Goal: Obtain resource: Obtain resource

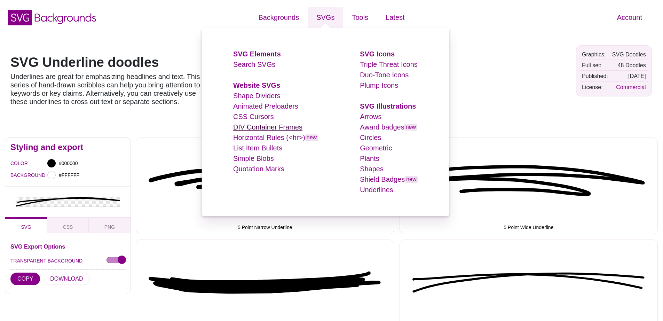
click at [274, 125] on link "DIV Container Frames" at bounding box center [267, 127] width 69 height 8
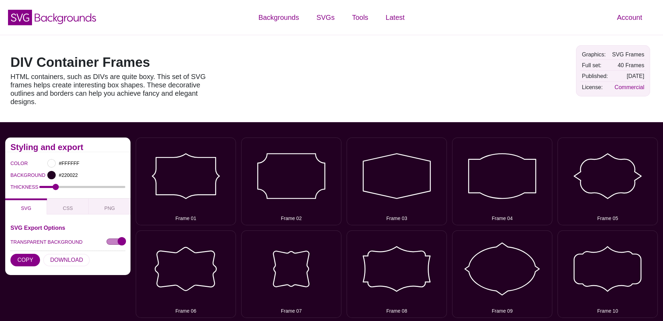
scroll to position [4, 0]
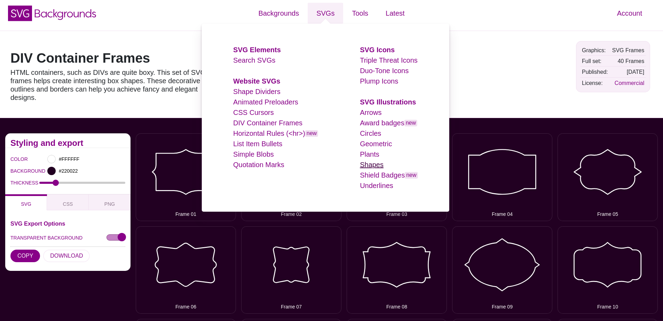
click at [378, 166] on link "Shapes" at bounding box center [372, 165] width 24 height 8
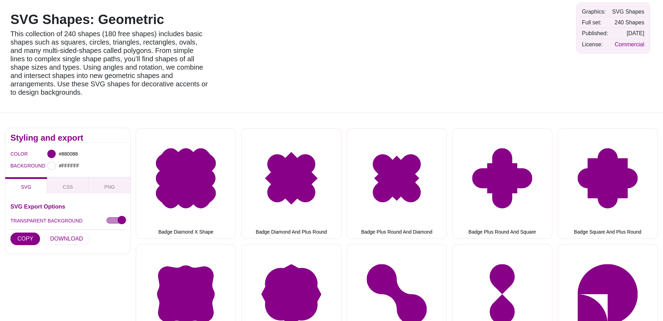
scroll to position [119, 0]
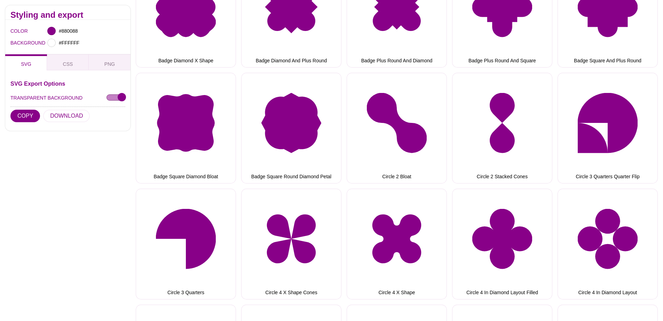
scroll to position [0, 0]
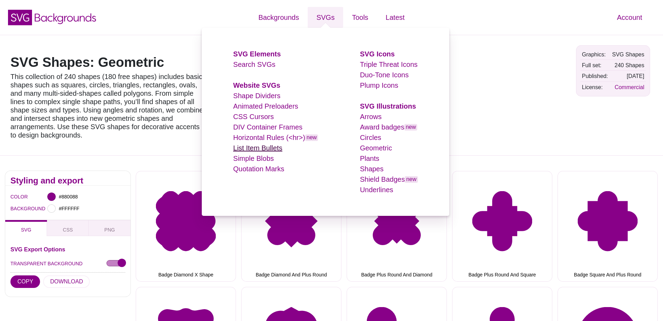
click at [258, 147] on link "List Item Bullets" at bounding box center [257, 148] width 49 height 8
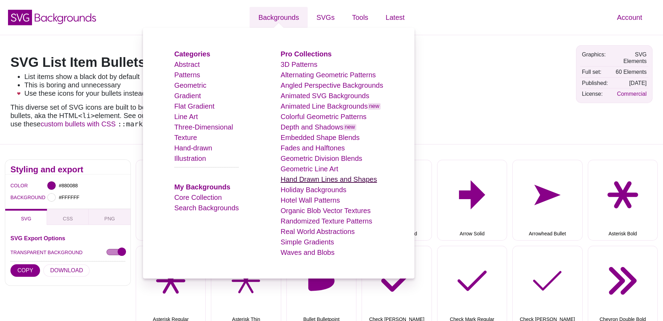
click at [310, 181] on link "Hand Drawn Lines and Shapes" at bounding box center [328, 179] width 96 height 8
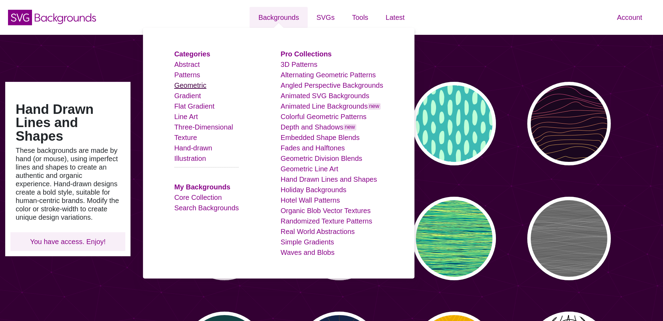
click at [198, 87] on link "Geometric" at bounding box center [190, 85] width 32 height 8
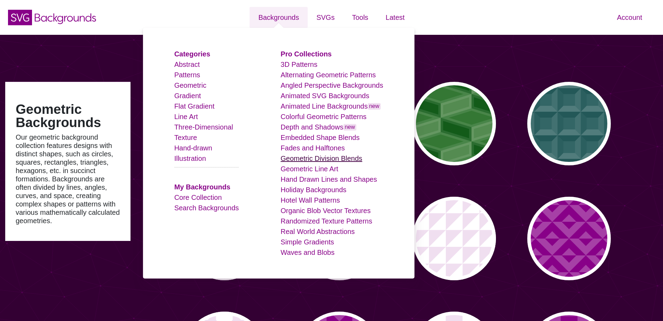
click at [335, 158] on link "Geometric Division Blends" at bounding box center [321, 158] width 82 height 8
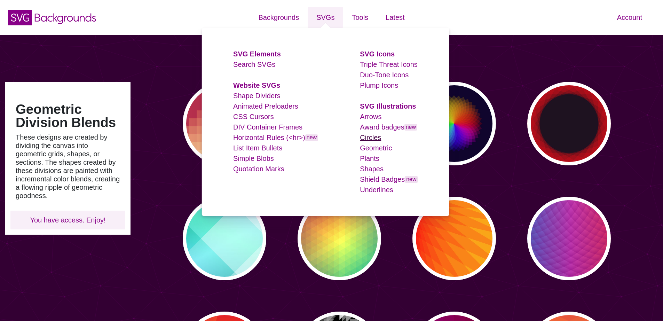
click at [371, 138] on link "Circles" at bounding box center [370, 138] width 21 height 8
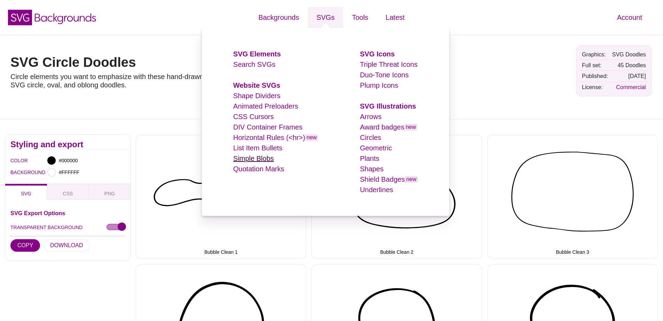
click at [265, 159] on link "Simple Blobs" at bounding box center [253, 158] width 41 height 8
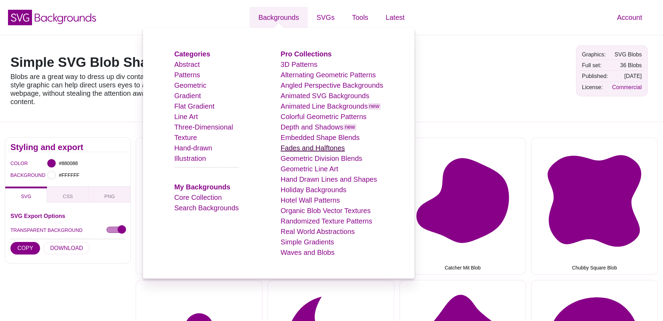
click at [315, 149] on link "Fades and Halftones" at bounding box center [312, 148] width 64 height 8
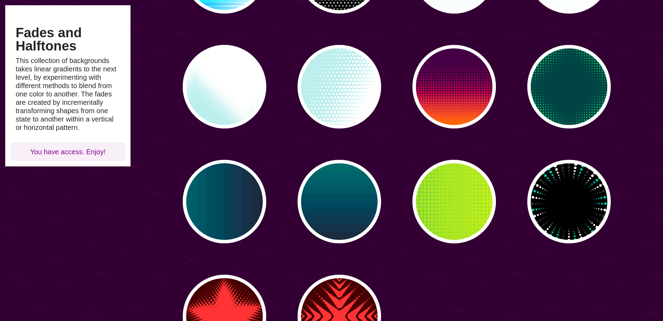
scroll to position [223, 0]
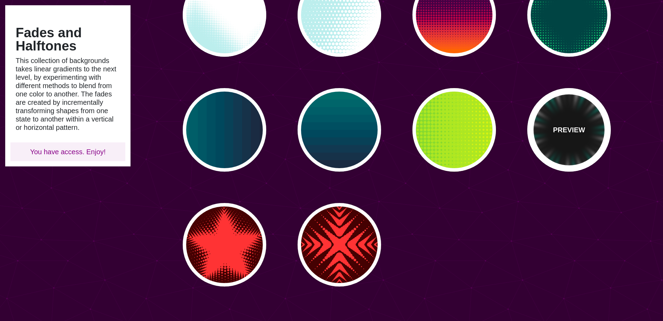
click at [566, 142] on div "PREVIEW" at bounding box center [568, 129] width 83 height 83
type input "#000000"
type input "#00CCAA"
type input "#333333"
type input "0"
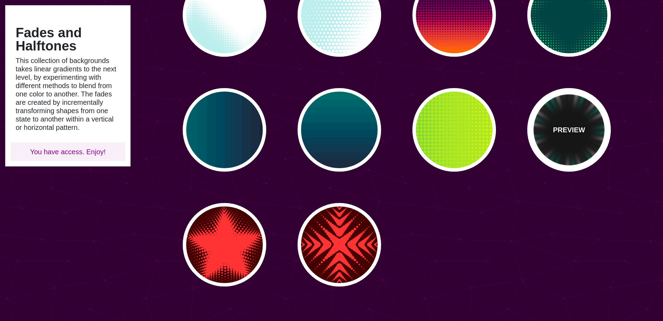
type input "0"
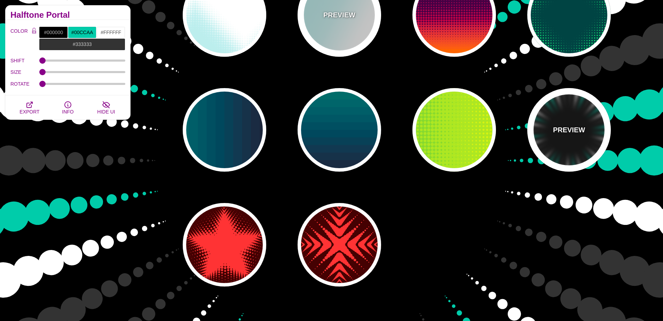
scroll to position [0, 0]
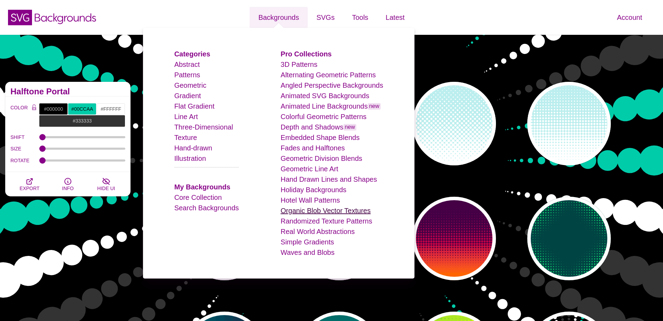
click at [319, 209] on link "Organic Blob Vector Textures" at bounding box center [325, 211] width 90 height 8
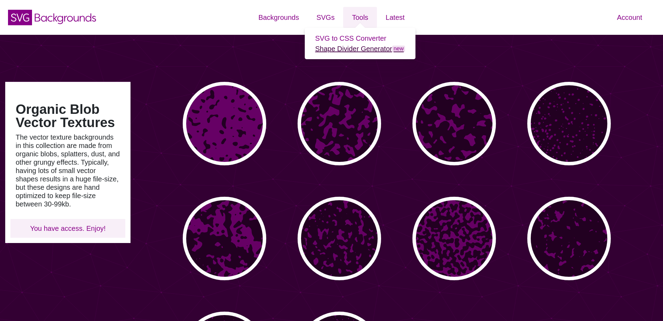
click at [347, 48] on link "Shape Divider Generator new" at bounding box center [360, 49] width 90 height 8
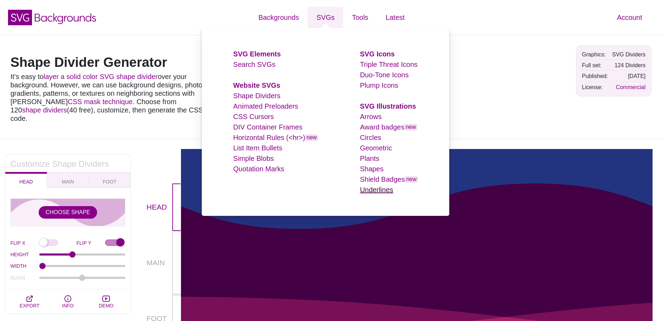
click at [378, 189] on link "Underlines" at bounding box center [376, 190] width 33 height 8
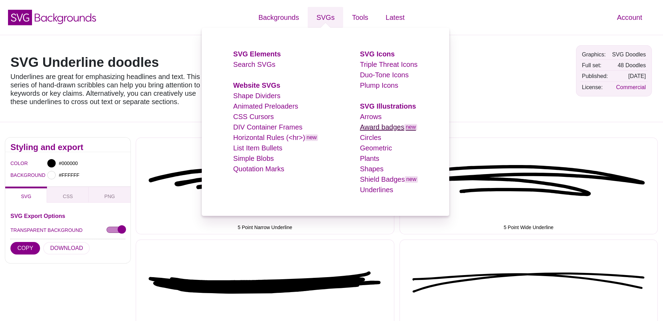
click at [387, 129] on link "Award badges new" at bounding box center [388, 127] width 57 height 8
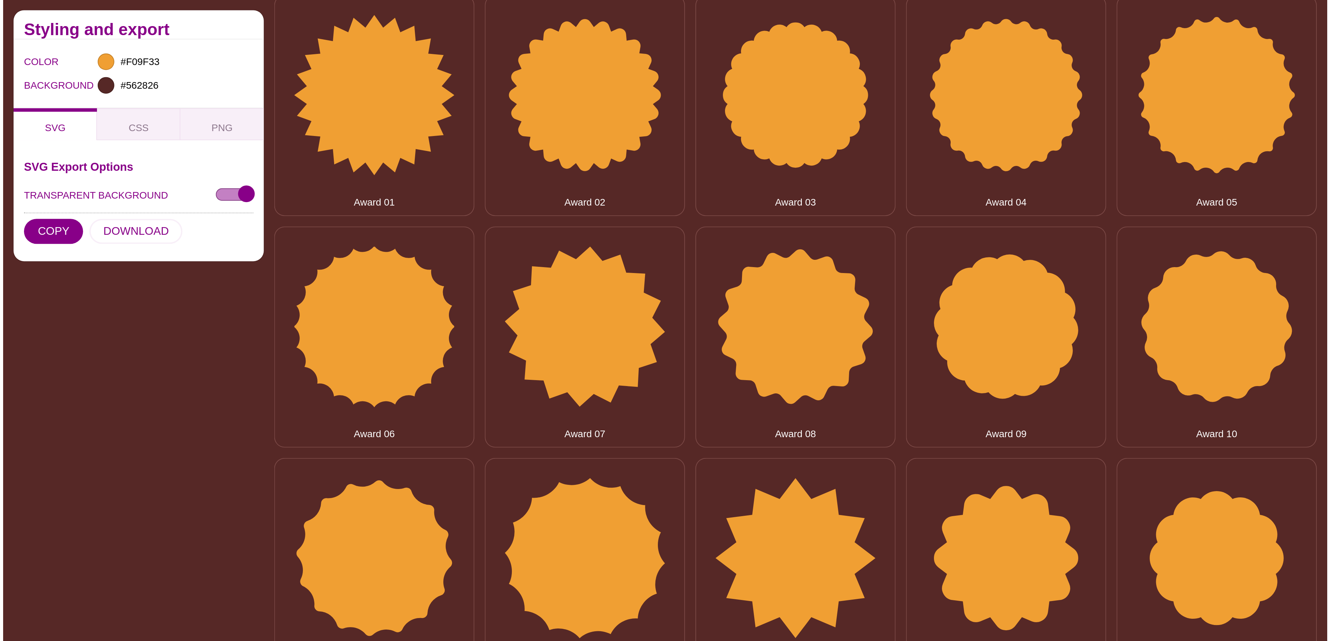
scroll to position [71, 0]
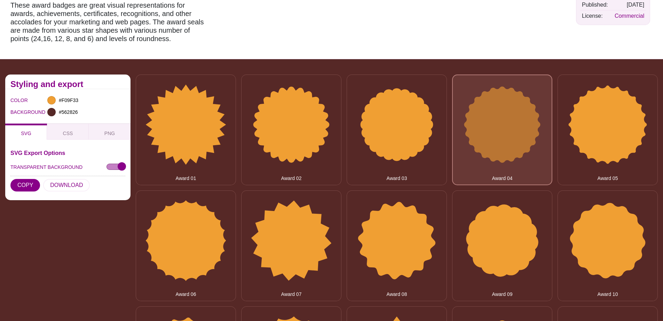
click at [518, 114] on button "Award 04" at bounding box center [502, 129] width 100 height 111
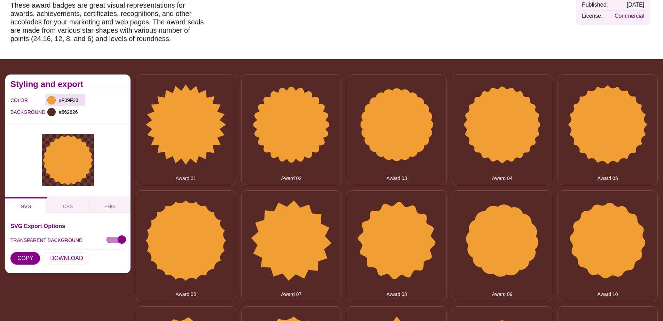
click at [53, 101] on div at bounding box center [51, 100] width 8 height 8
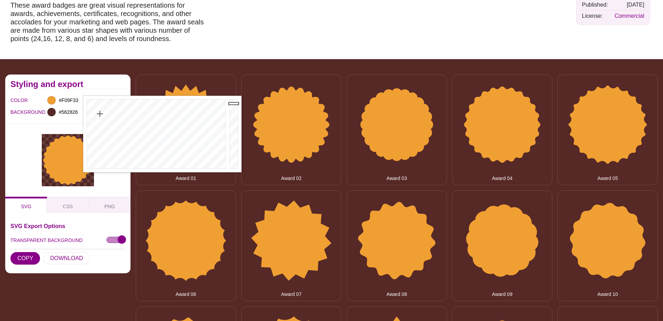
click at [69, 129] on div at bounding box center [67, 159] width 125 height 73
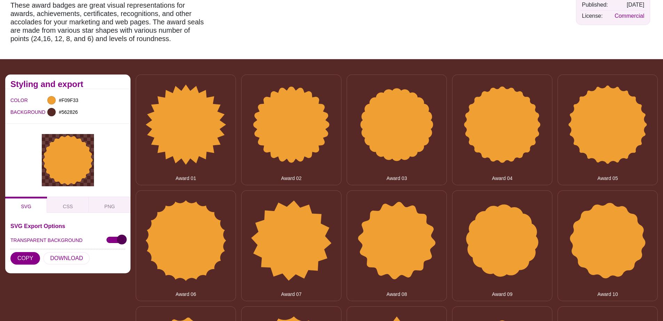
click at [115, 237] on input "TRANSPARENT BACKGROUND" at bounding box center [115, 240] width 19 height 7
checkbox input "true"
click at [34, 252] on button "COPY" at bounding box center [25, 258] width 30 height 13
